Goal: Task Accomplishment & Management: Use online tool/utility

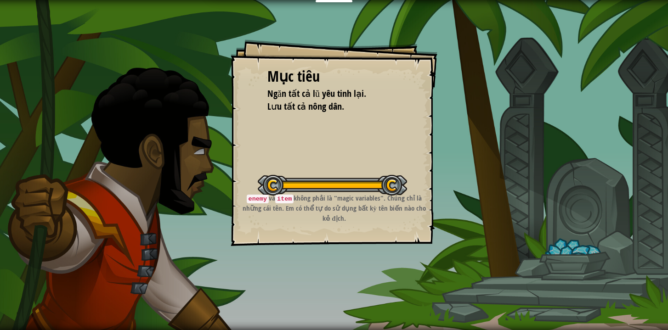
scroll to position [841, 0]
click at [362, 182] on div at bounding box center [332, 185] width 149 height 21
click at [358, 207] on p "enemy và item không phải là "magic variables". Chúng chỉ là những cái tên. Em c…" at bounding box center [334, 208] width 184 height 30
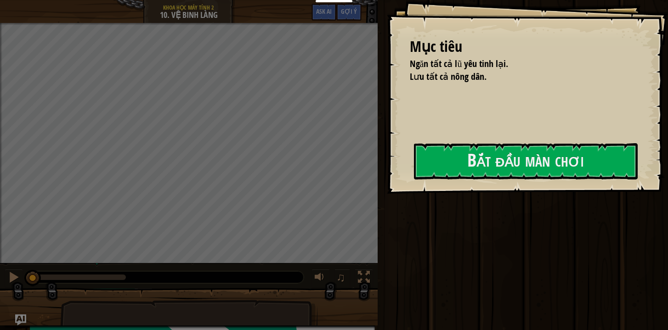
click at [387, 129] on div "Mục tiêu Ngăn tất cả lũ yêu tinh lại. Lưu tất cả nông dân. Bắt đầu màn chơi Khô…" at bounding box center [527, 97] width 281 height 194
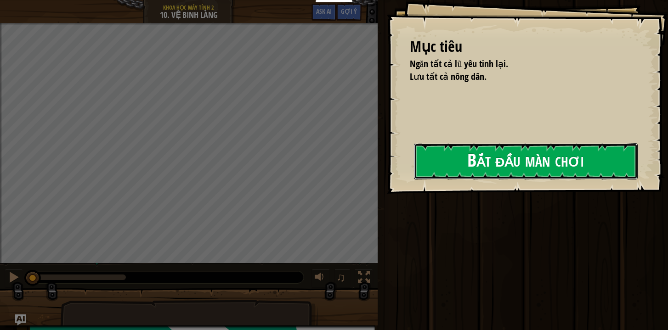
click at [414, 172] on button "Bắt đầu màn chơi" at bounding box center [526, 161] width 224 height 36
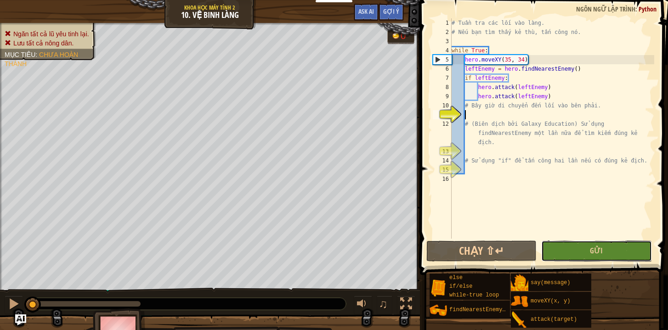
click at [570, 248] on button "Gửi" at bounding box center [596, 251] width 110 height 21
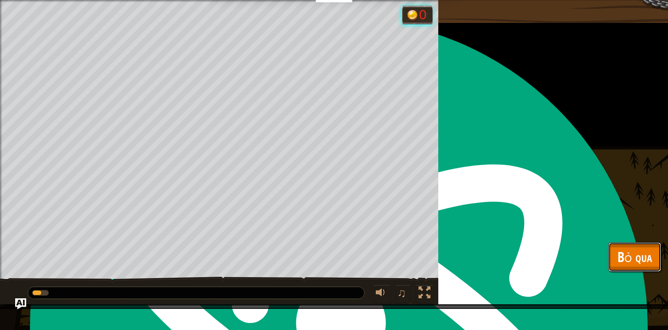
click at [622, 258] on span "Bỏ qua" at bounding box center [634, 256] width 34 height 19
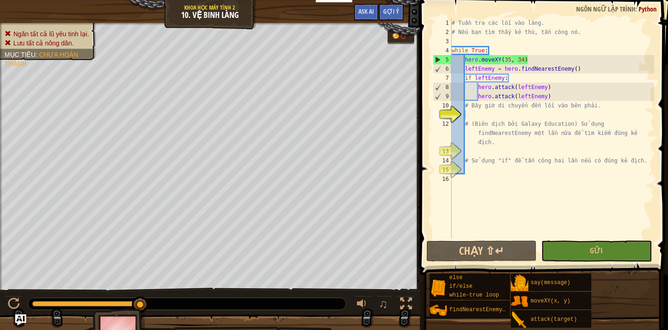
drag, startPoint x: 142, startPoint y: 298, endPoint x: 250, endPoint y: 295, distance: 108.4
type textarea "# (Biên dịch bởi Galaxy Education) Sử dụng findNearestEnemy một lần nữa để tìm …"
click at [469, 121] on div "# Tuần tra các lối vào làng. # Nếu bạn tìm thấy kẻ thù, tấn công nó. while True…" at bounding box center [551, 137] width 204 height 239
click at [477, 113] on div "# Tuần tra các lối vào làng. # Nếu bạn tìm thấy kẻ thù, tấn công nó. while True…" at bounding box center [551, 137] width 204 height 239
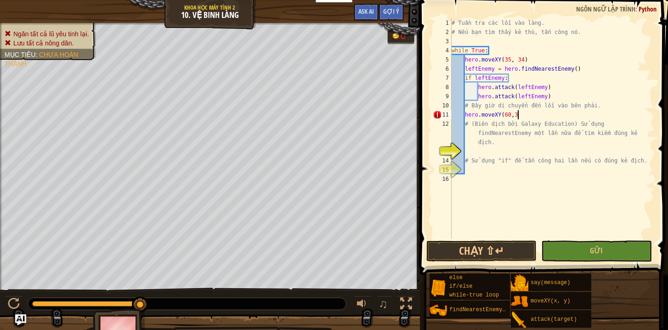
scroll to position [4, 5]
type textarea "hero.moveXY(60,31)"
click at [471, 151] on div "# Tuần tra các lối vào làng. # Nếu bạn tìm thấy kẻ thù, tấn công nó. while True…" at bounding box center [551, 137] width 204 height 239
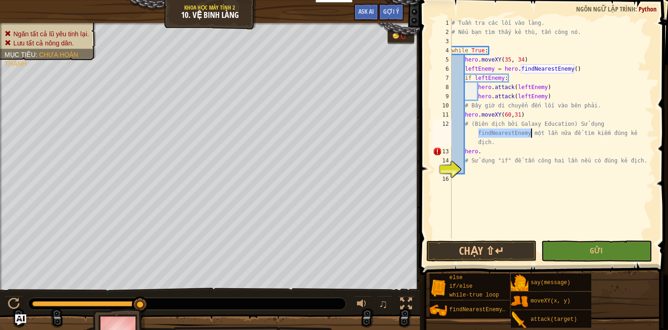
drag, startPoint x: 478, startPoint y: 133, endPoint x: 530, endPoint y: 135, distance: 51.9
click at [530, 135] on div "# Tuần tra các lối vào làng. # Nếu bạn tìm thấy kẻ thù, tấn công nó. while True…" at bounding box center [551, 137] width 204 height 239
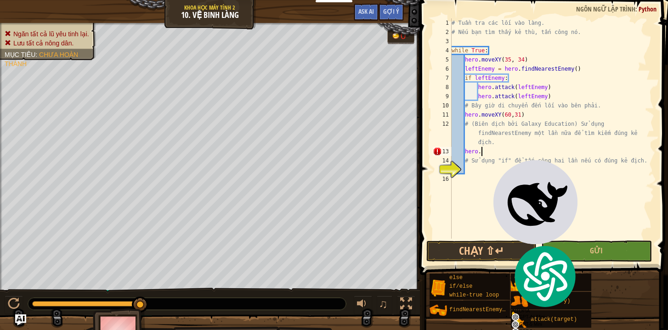
click at [488, 156] on div "# Tuần tra các lối vào làng. # Nếu bạn tìm thấy kẻ thù, tấn công nó. while True…" at bounding box center [551, 137] width 204 height 239
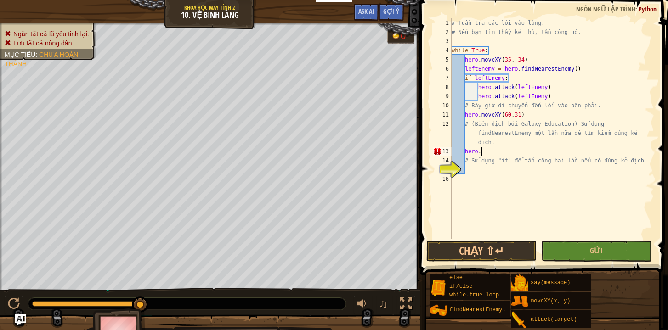
paste textarea "findNearestEnemy"
type textarea "hero.findNearestEnemy()"
click at [472, 168] on div "# Tuần tra các lối vào làng. # Nếu bạn tìm thấy kẻ thù, tấn công nó. while True…" at bounding box center [551, 137] width 204 height 239
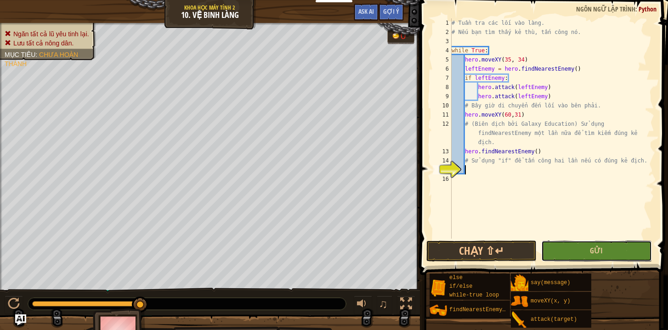
click at [581, 255] on button "Gửi" at bounding box center [596, 251] width 110 height 21
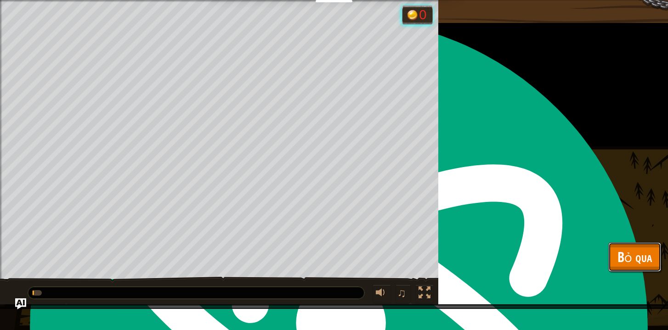
click at [624, 261] on span "Bỏ qua" at bounding box center [634, 256] width 34 height 19
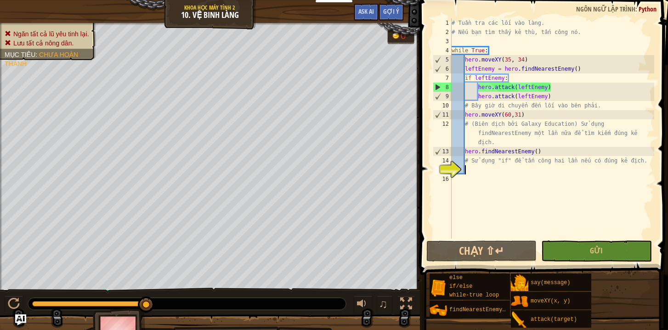
click at [471, 170] on div "# Tuần tra các lối vào làng. # Nếu bạn tìm thấy kẻ thù, tấn công nó. while True…" at bounding box center [551, 137] width 204 height 239
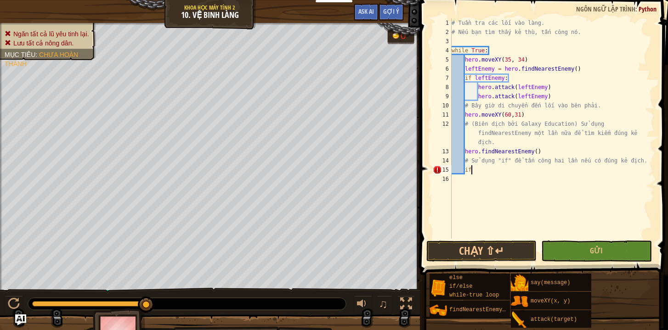
click at [466, 153] on div "# Tuần tra các lối vào làng. # Nếu bạn tìm thấy kẻ thù, tấn công nó. while True…" at bounding box center [551, 137] width 204 height 239
type textarea "hero.findNearestEnemy()"
click at [476, 174] on div "# Tuần tra các lối vào làng. # Nếu bạn tìm thấy kẻ thù, tấn công nó. while True…" at bounding box center [551, 137] width 204 height 239
click at [476, 170] on div "# Tuần tra các lối vào làng. # Nếu bạn tìm thấy kẻ thù, tấn công nó. while True…" at bounding box center [551, 137] width 204 height 239
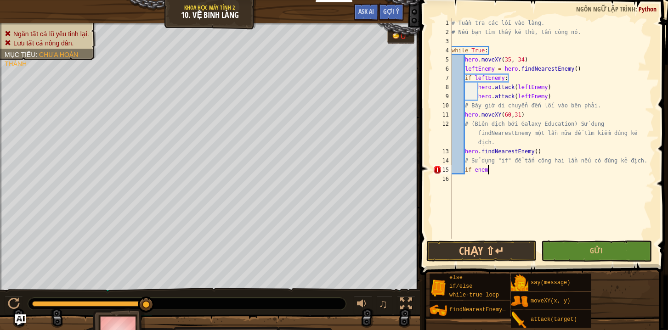
scroll to position [4, 3]
type textarea "if enemy:"
drag, startPoint x: 528, startPoint y: 179, endPoint x: 466, endPoint y: 180, distance: 62.5
click at [466, 180] on div "# Tuần tra các lối vào làng. # Nếu bạn tìm thấy kẻ thù, tấn công nó. while True…" at bounding box center [551, 137] width 204 height 239
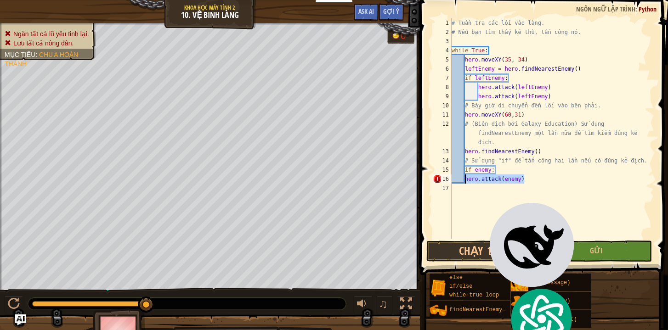
type textarea "hero.attack(enemy)"
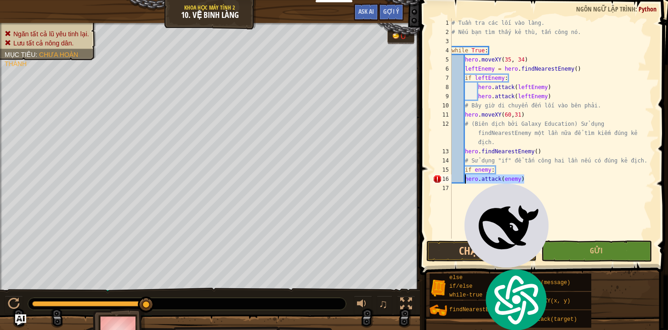
click at [537, 180] on div "# Tuần tra các lối vào làng. # Nếu bạn tìm thấy kẻ thù, tấn công nó. while True…" at bounding box center [551, 137] width 204 height 239
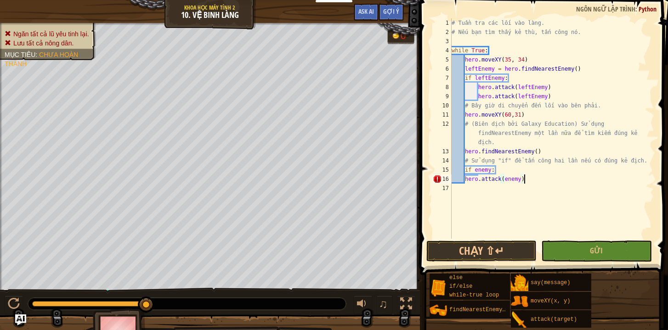
scroll to position [4, 0]
paste textarea "hero.attack(enemy)"
type textarea "hero.attack(enemy)"
click at [559, 248] on button "Gửi" at bounding box center [596, 251] width 110 height 21
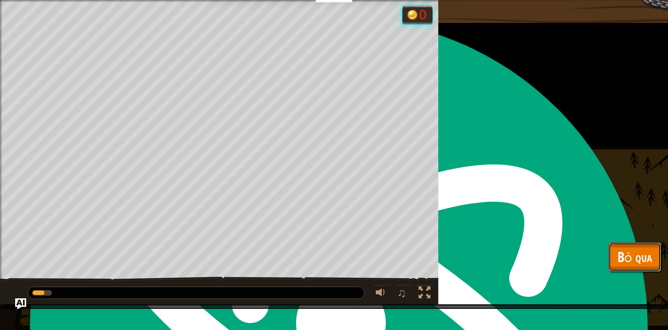
click at [627, 264] on span "Bỏ qua" at bounding box center [634, 256] width 34 height 19
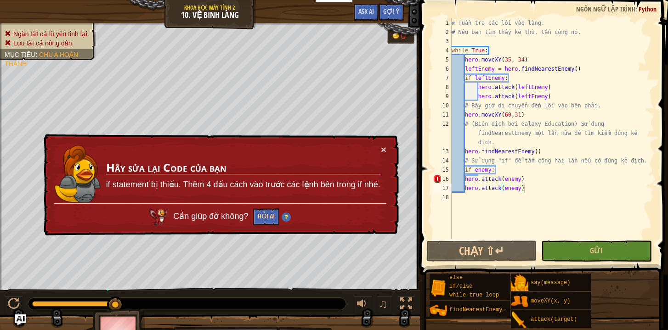
scroll to position [4, 0]
click at [541, 193] on div "# Tuần tra các lối vào làng. # Nếu bạn tìm thấy kẻ thù, tấn công nó. while True…" at bounding box center [551, 137] width 204 height 239
click at [465, 175] on div "# Tuần tra các lối vào làng. # Nếu bạn tìm thấy kẻ thù, tấn công nó. while True…" at bounding box center [551, 137] width 204 height 239
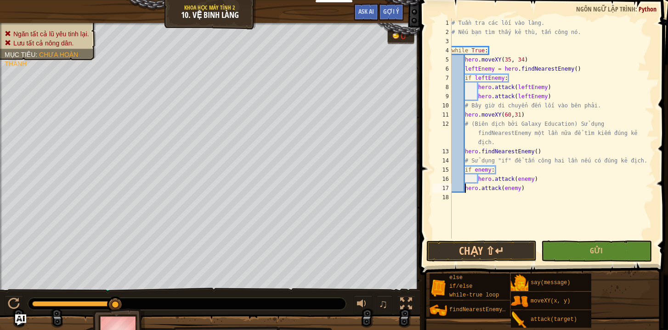
click at [464, 186] on div "# Tuần tra các lối vào làng. # Nếu bạn tìm thấy kẻ thù, tấn công nó. while True…" at bounding box center [551, 137] width 204 height 239
click at [576, 248] on button "Gửi" at bounding box center [596, 251] width 110 height 21
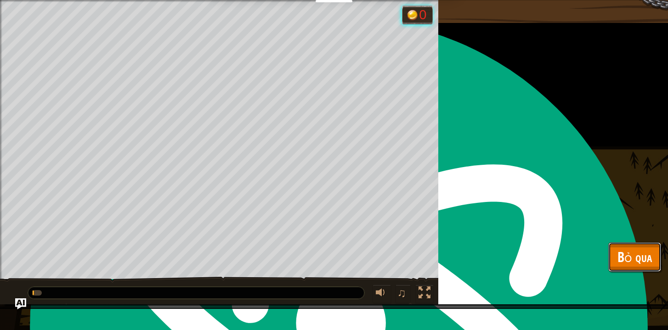
click at [630, 255] on span "Bỏ qua" at bounding box center [634, 256] width 34 height 19
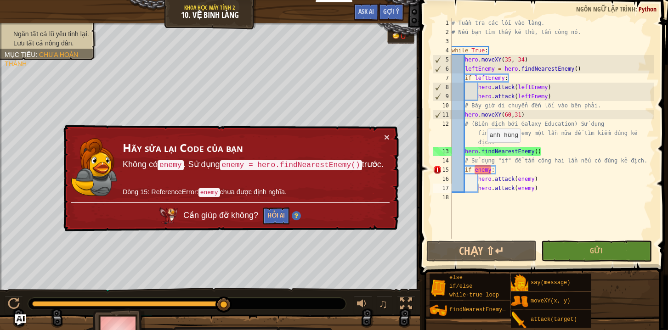
click at [482, 151] on div "# Tuần tra các lối vào làng. # Nếu bạn tìm thấy kẻ thù, tấn công nó. while True…" at bounding box center [551, 137] width 204 height 239
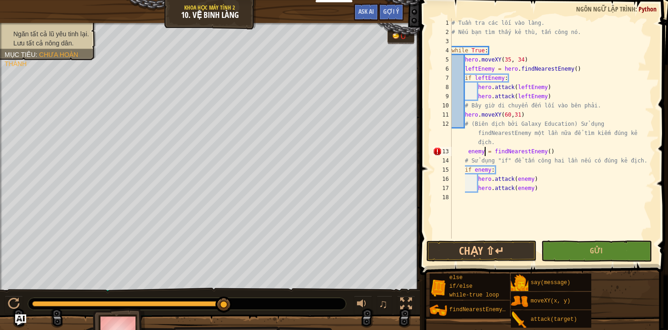
scroll to position [4, 3]
click at [465, 150] on div "# Tuần tra các lối vào làng. # Nếu bạn tìm thấy kẻ thù, tấn công nó. while True…" at bounding box center [551, 137] width 204 height 239
click at [468, 153] on div "# Tuần tra các lối vào làng. # Nếu bạn tìm thấy kẻ thù, tấn công nó. while True…" at bounding box center [551, 137] width 204 height 239
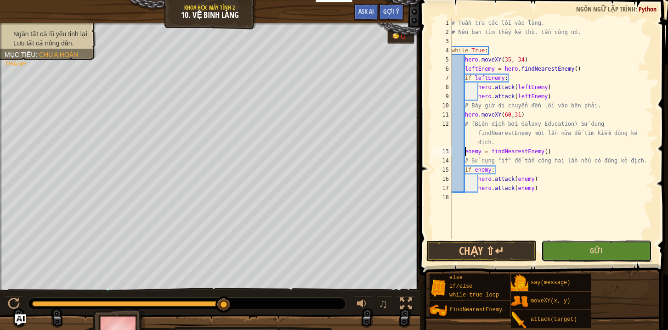
click at [563, 252] on button "Gửi" at bounding box center [596, 251] width 110 height 21
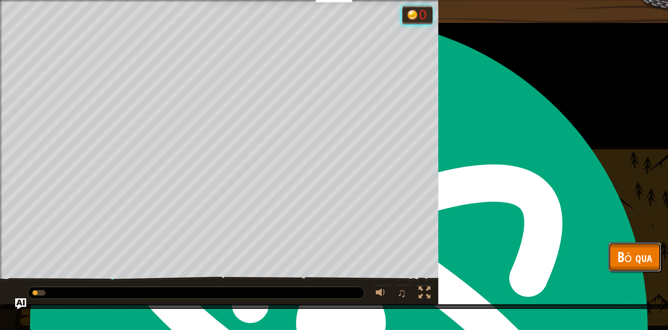
click at [612, 260] on button "Bỏ qua" at bounding box center [634, 256] width 53 height 29
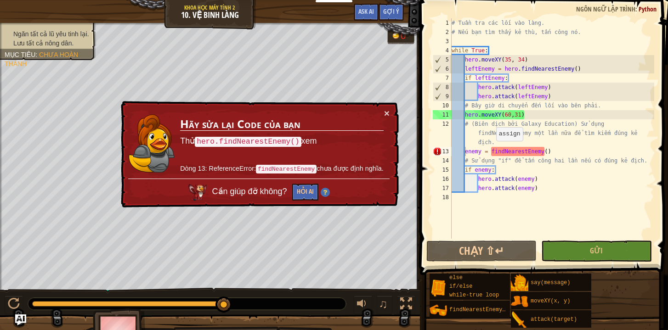
click at [492, 150] on div "# Tuần tra các lối vào làng. # Nếu bạn tìm thấy kẻ thù, tấn công nó. while True…" at bounding box center [551, 137] width 204 height 239
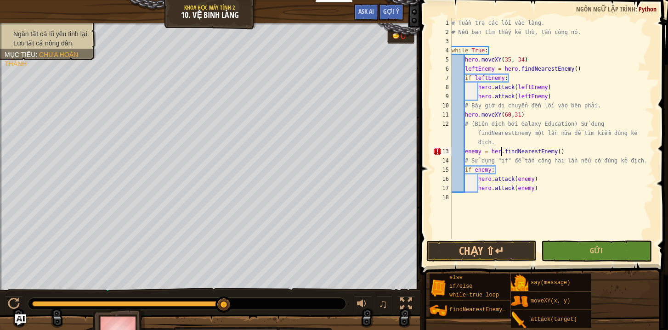
scroll to position [4, 4]
type textarea "enemy = hero.findNearestEnemy()"
click at [617, 253] on button "Gửi" at bounding box center [596, 251] width 110 height 21
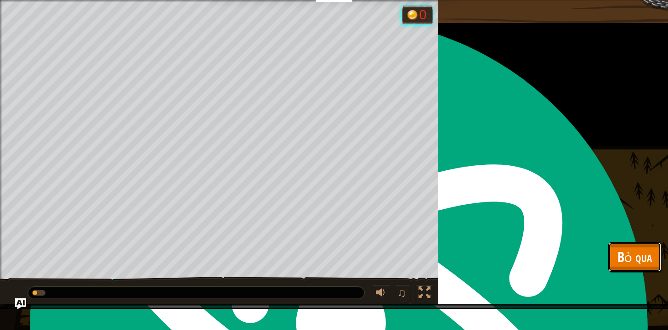
click at [625, 258] on span "Bỏ qua" at bounding box center [634, 256] width 34 height 19
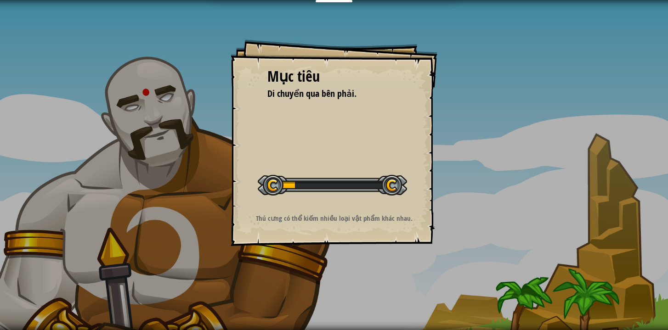
scroll to position [841, 0]
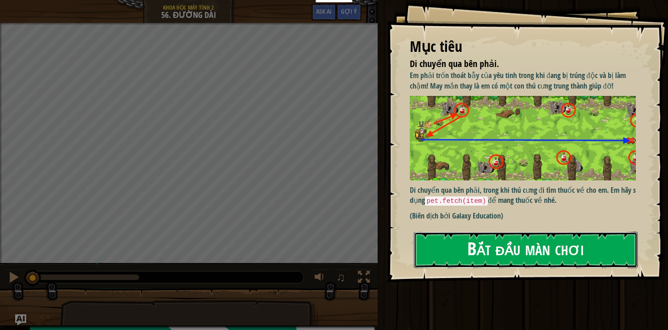
click at [551, 250] on button "Bắt đầu màn chơi" at bounding box center [526, 250] width 224 height 36
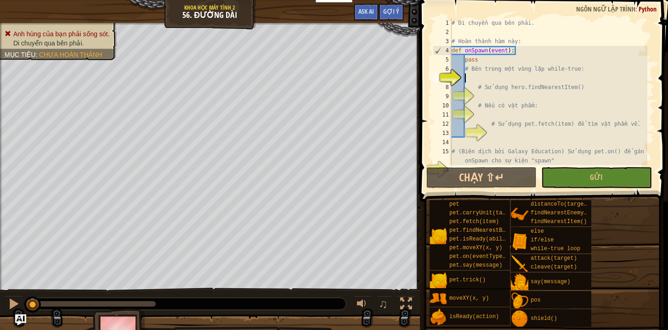
scroll to position [28, 0]
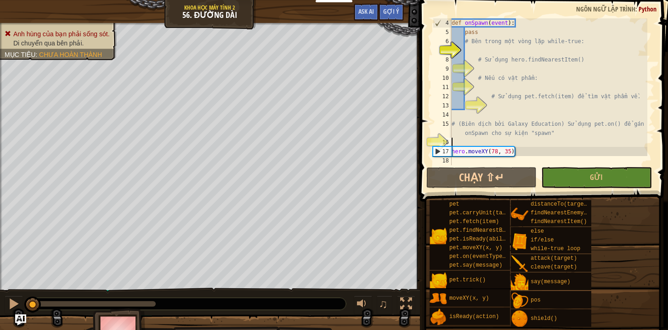
click at [487, 142] on div "def onSpawn ( event ) : pass # Bên trong một vòng lặp while-true: # Sử dụng her…" at bounding box center [547, 100] width 197 height 165
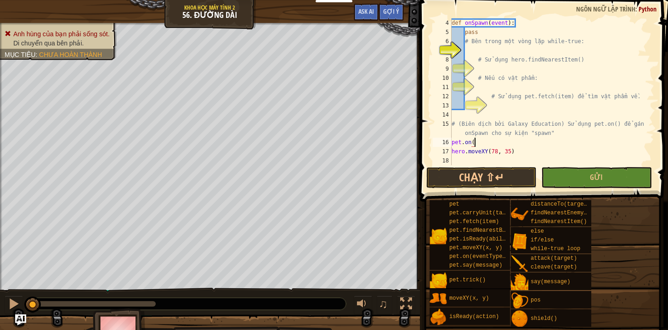
scroll to position [4, 2]
click at [475, 143] on div "def onSpawn ( event ) : pass # Bên trong một vòng lặp while-true: # Sử dụng her…" at bounding box center [547, 100] width 197 height 165
drag, startPoint x: 501, startPoint y: 142, endPoint x: 494, endPoint y: 142, distance: 7.8
click at [482, 143] on div "def onSpawn ( event ) : pass # Bên trong một vòng lặp while-true: # Sử dụng her…" at bounding box center [547, 100] width 197 height 165
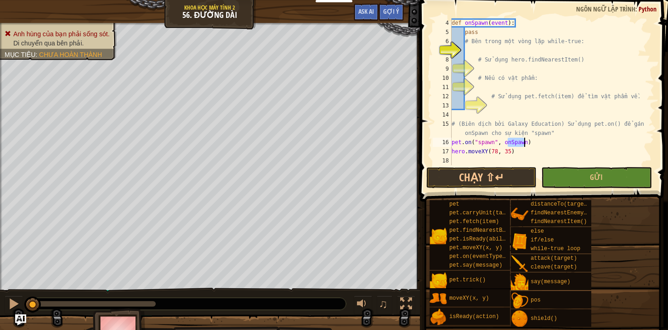
drag, startPoint x: 507, startPoint y: 141, endPoint x: 523, endPoint y: 140, distance: 16.6
click at [523, 140] on div "def onSpawn ( event ) : pass # Bên trong một vòng lặp while-true: # Sử dụng her…" at bounding box center [547, 100] width 197 height 165
drag, startPoint x: 543, startPoint y: 141, endPoint x: 446, endPoint y: 143, distance: 97.3
click at [446, 143] on div "pet.on("spawn", onSpawn) 4 5 6 7 8 9 10 11 12 13 14 15 16 17 18 def onSpawn ( e…" at bounding box center [542, 91] width 223 height 147
type textarea "pet.on("spawn", onSpawn)"
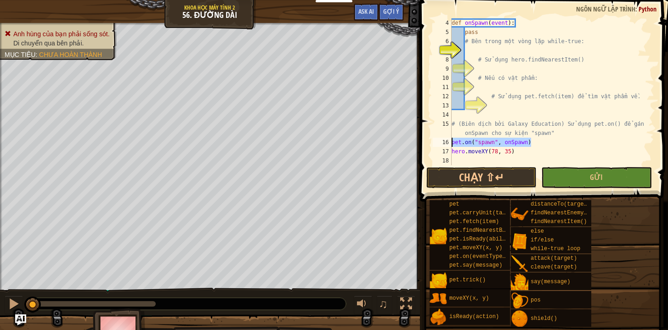
click at [544, 142] on div "def onSpawn ( event ) : pass # Bên trong một vòng lặp while-true: # Sử dụng her…" at bounding box center [547, 100] width 197 height 165
